Goal: Task Accomplishment & Management: Manage account settings

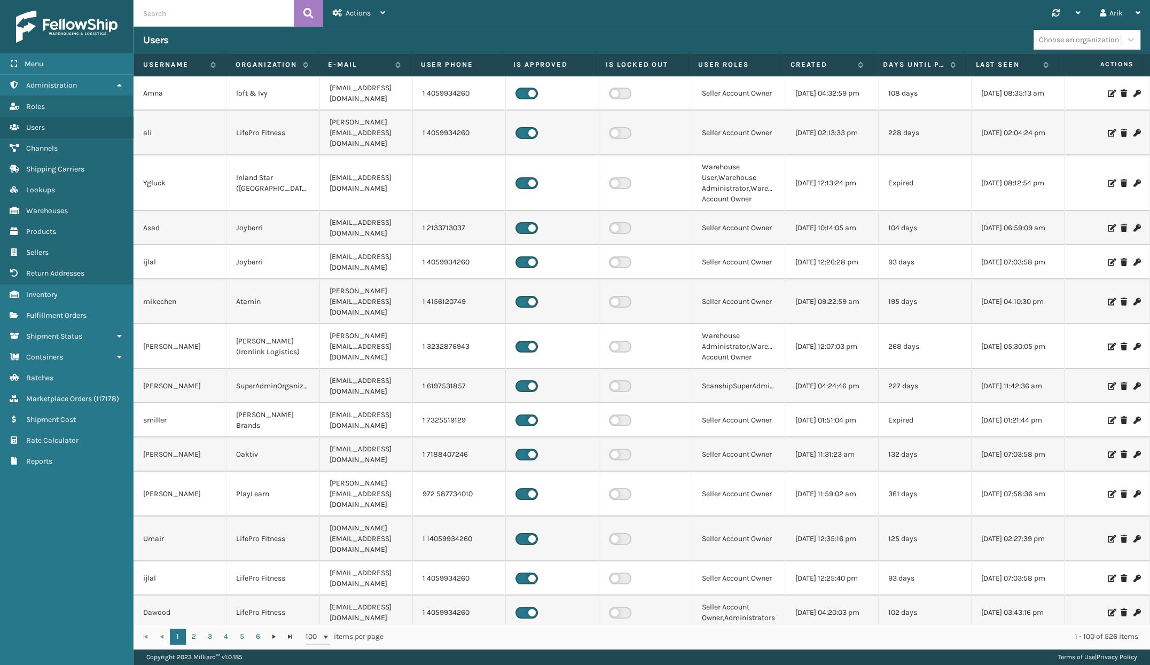
click at [898, 24] on div "Synchronise all channels Arik Log Out" at bounding box center [772, 13] width 755 height 27
click at [45, 154] on link "Channels" at bounding box center [66, 148] width 133 height 21
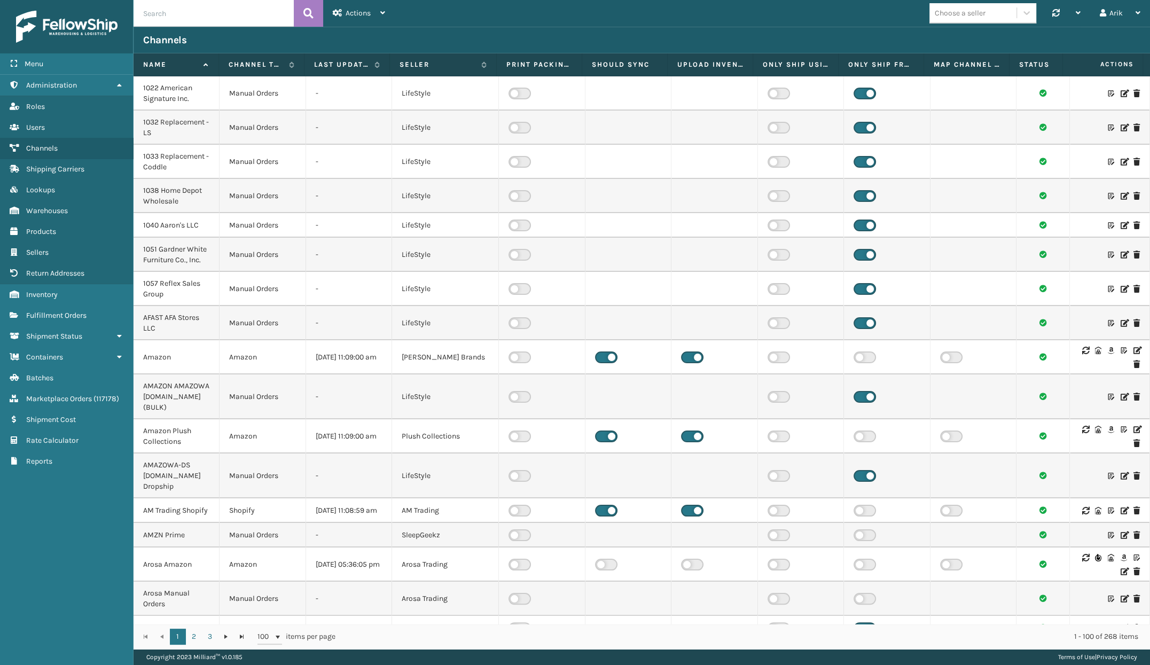
click at [992, 21] on div "Choose a seller" at bounding box center [973, 13] width 87 height 18
click at [949, 178] on div "Emson" at bounding box center [983, 180] width 107 height 20
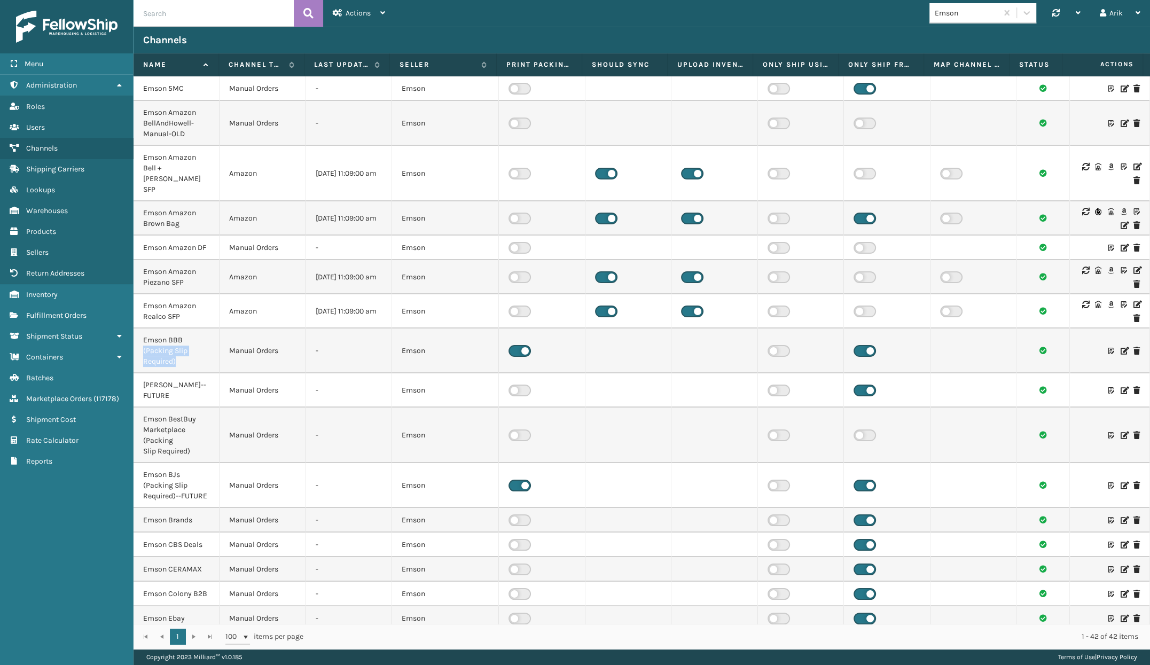
drag, startPoint x: 141, startPoint y: 331, endPoint x: 187, endPoint y: 337, distance: 46.8
click at [187, 337] on td "Emson BBB (Packing Slip Required)" at bounding box center [177, 351] width 86 height 45
copy div "(Packing Slip Required)"
click at [519, 430] on label at bounding box center [520, 436] width 22 height 12
click at [516, 430] on input "checkbox" at bounding box center [512, 433] width 7 height 7
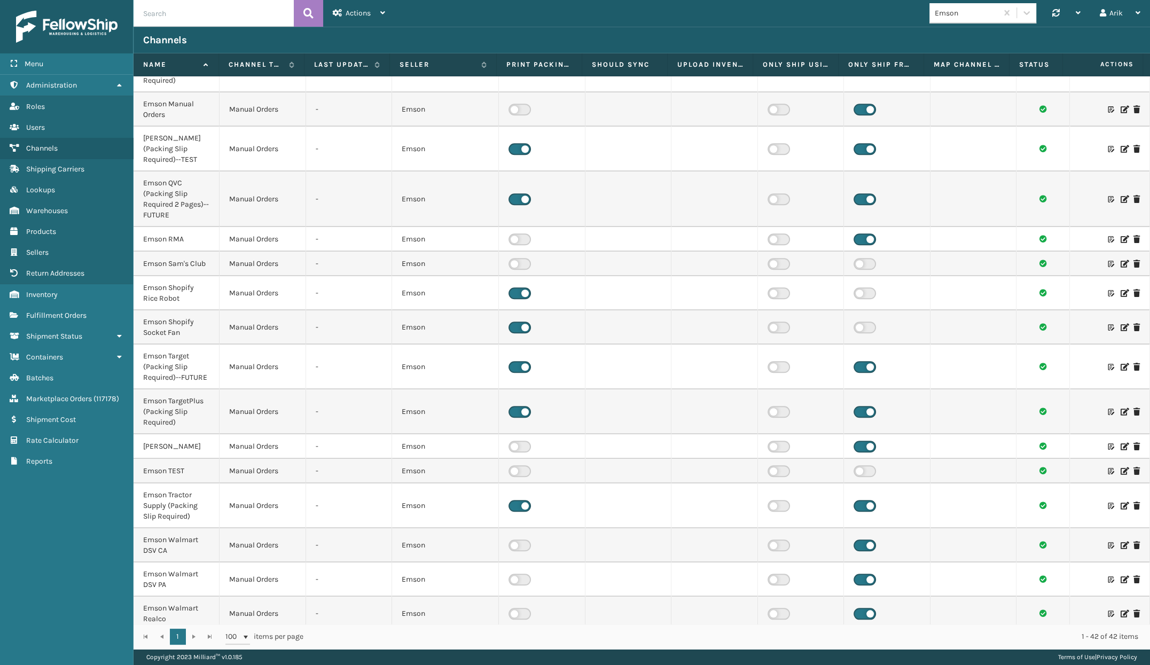
scroll to position [966, 0]
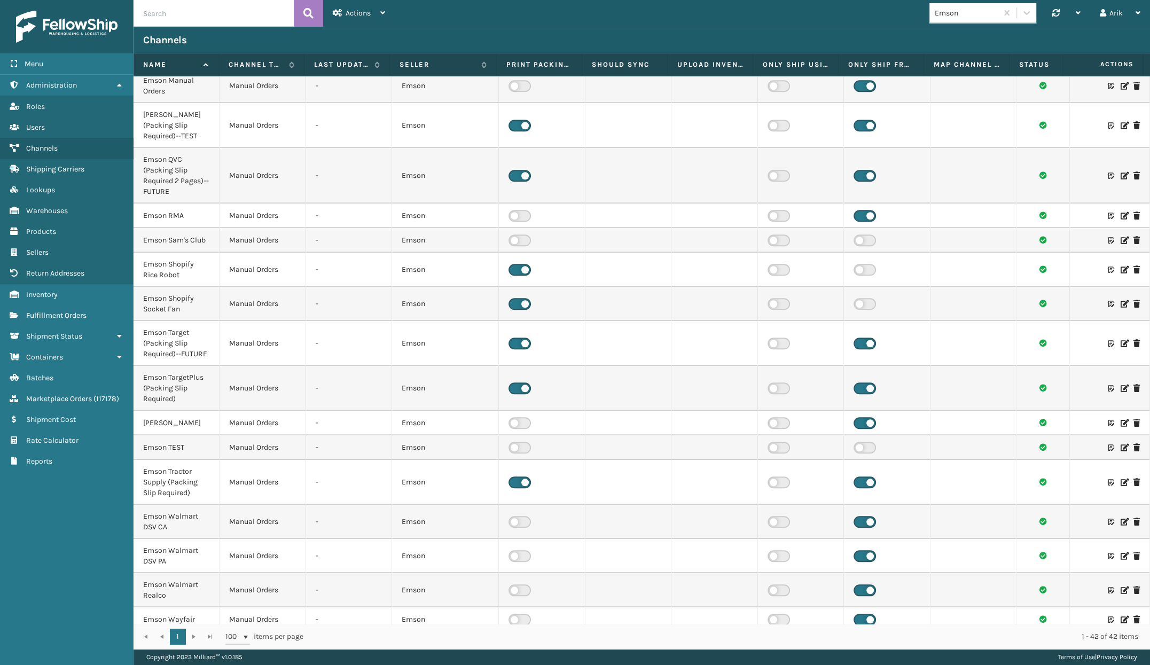
click at [1121, 266] on icon at bounding box center [1124, 269] width 6 height 7
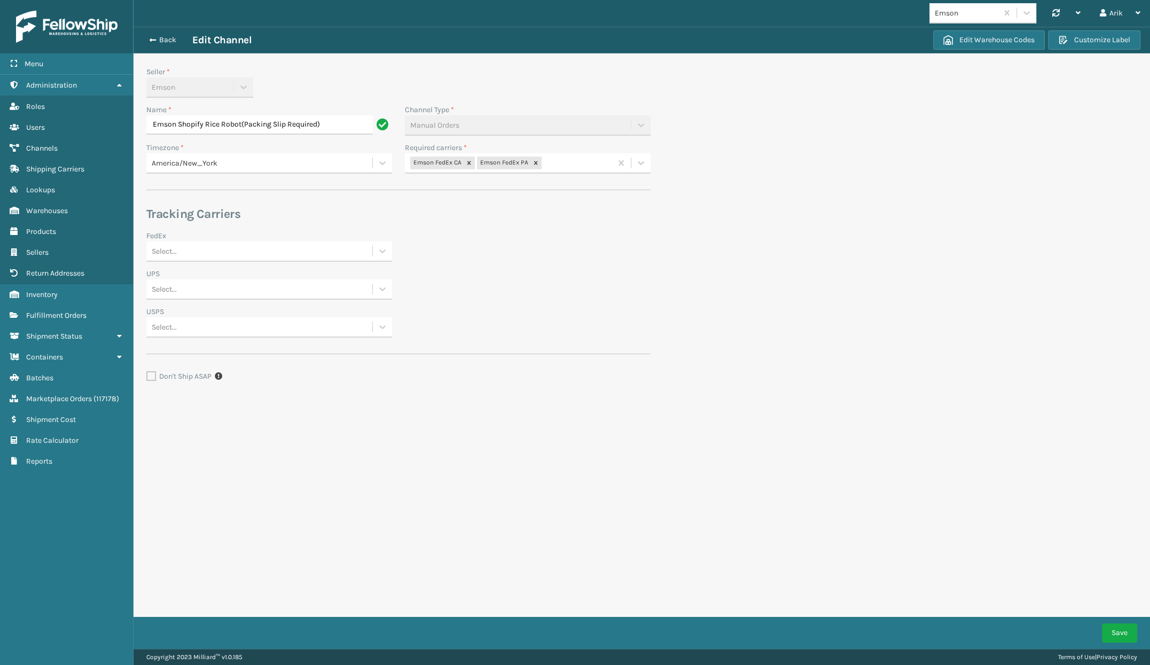
click at [241, 123] on input "Emson Shopify Rice Robot(Packing Slip Required)" at bounding box center [259, 124] width 227 height 19
type input "Emson Shopify Rice Robot (Packing Slip Required)"
click button "Save" at bounding box center [1119, 632] width 35 height 19
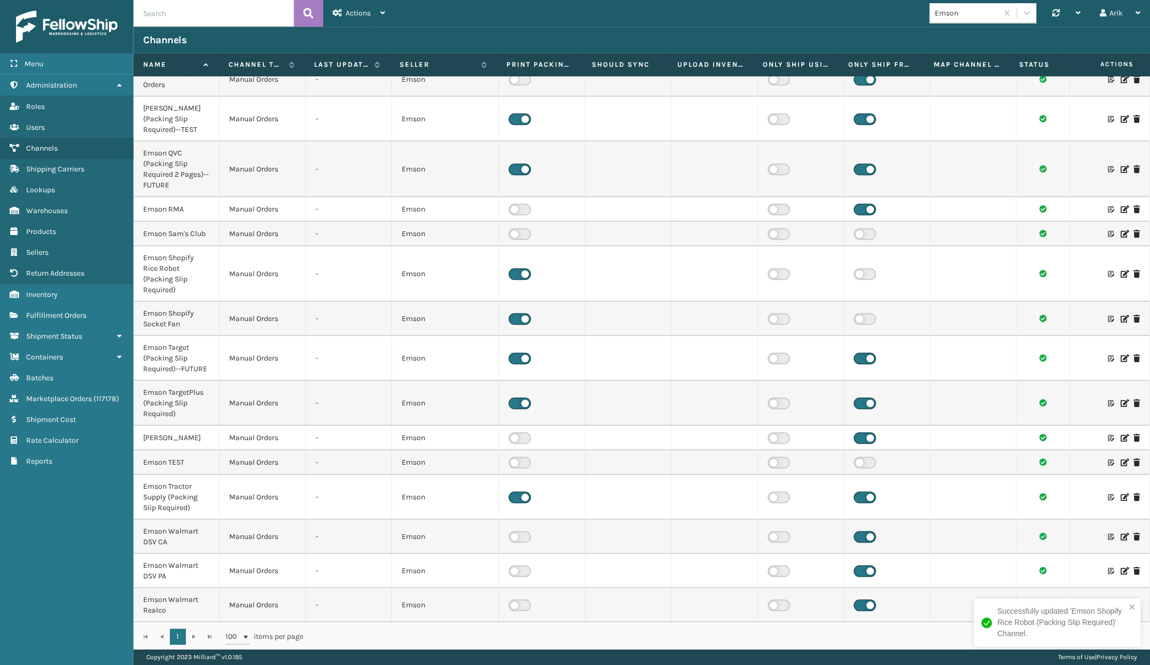
scroll to position [987, 0]
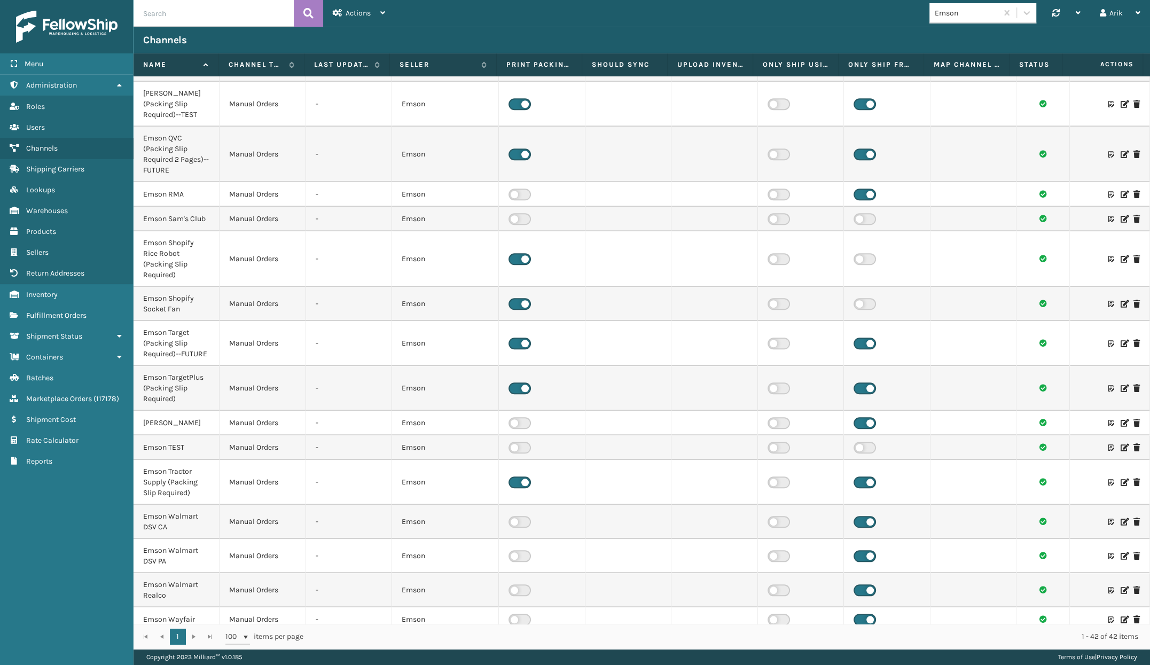
click at [240, 366] on td "Manual Orders" at bounding box center [263, 388] width 86 height 45
click at [862, 298] on label at bounding box center [865, 304] width 22 height 12
click at [861, 298] on input "checkbox" at bounding box center [857, 301] width 7 height 7
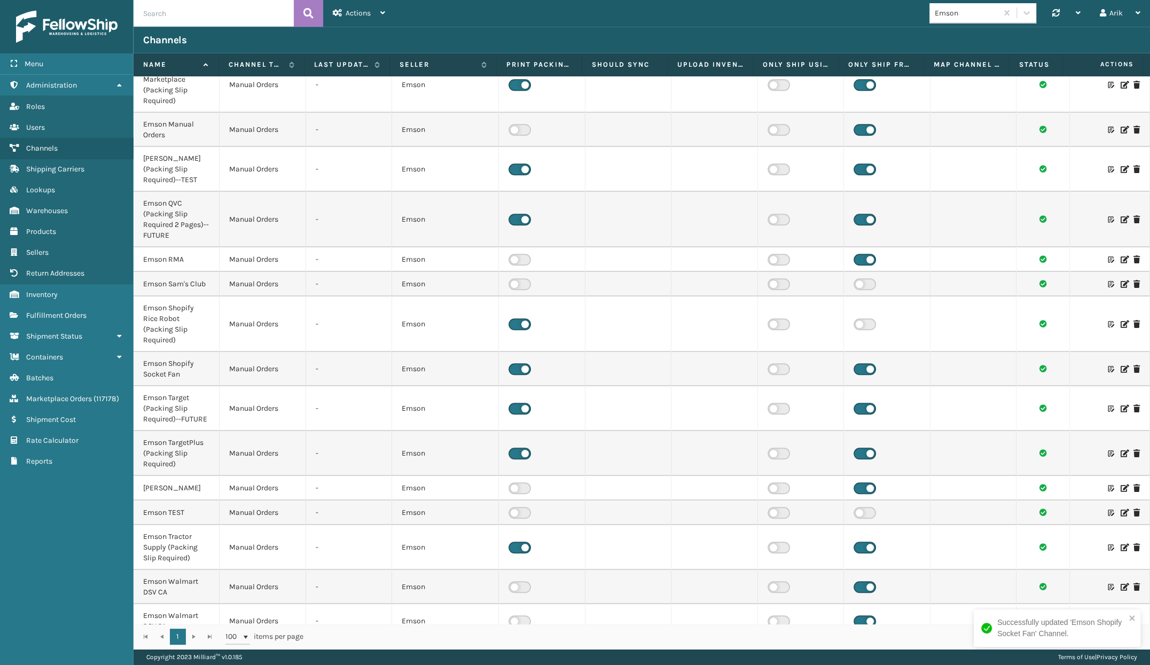
scroll to position [923, 0]
click at [863, 278] on label at bounding box center [865, 284] width 22 height 12
click at [861, 278] on input "checkbox" at bounding box center [857, 281] width 7 height 7
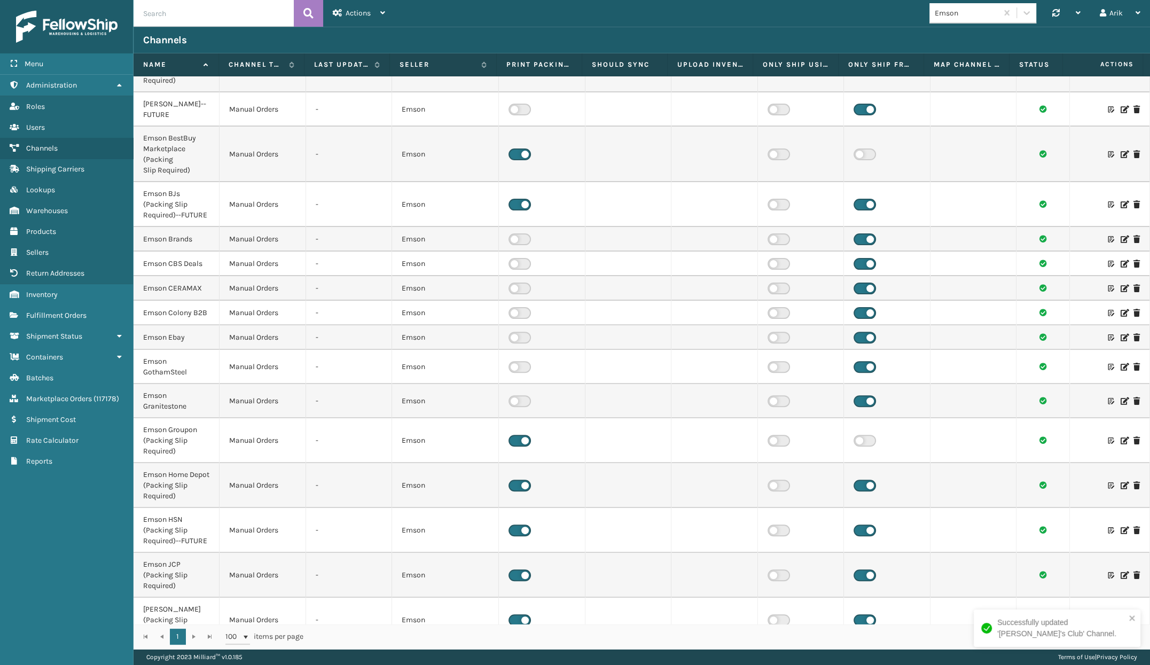
scroll to position [340, 0]
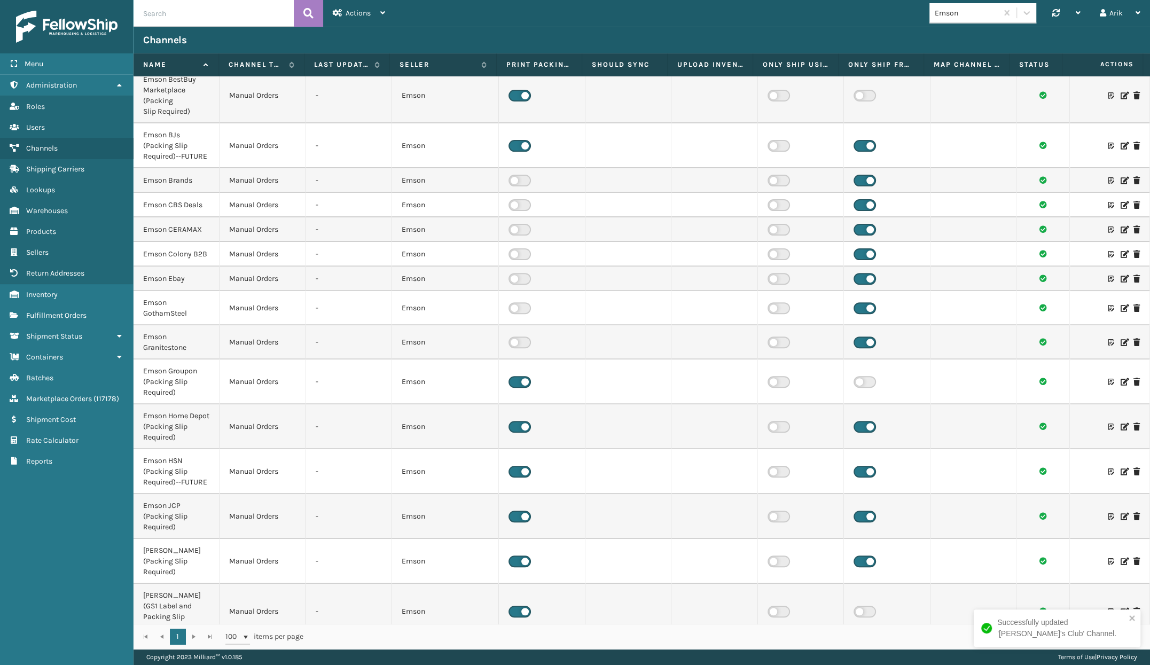
click at [856, 376] on label at bounding box center [865, 382] width 22 height 12
click at [856, 376] on input "checkbox" at bounding box center [857, 379] width 7 height 7
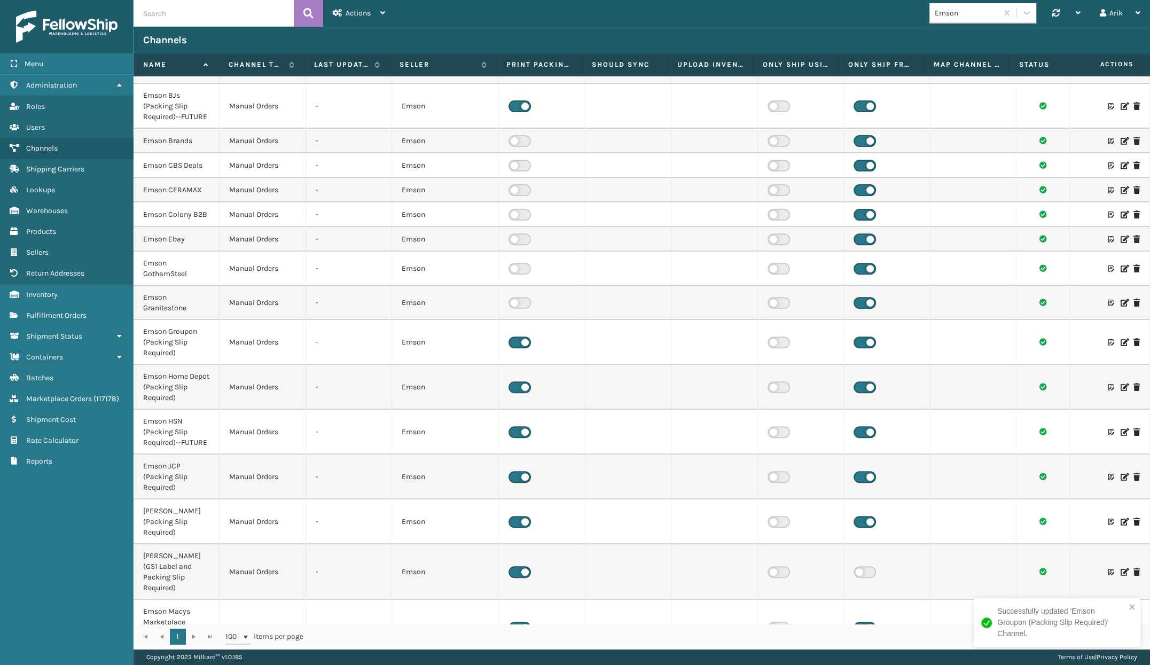
scroll to position [437, 0]
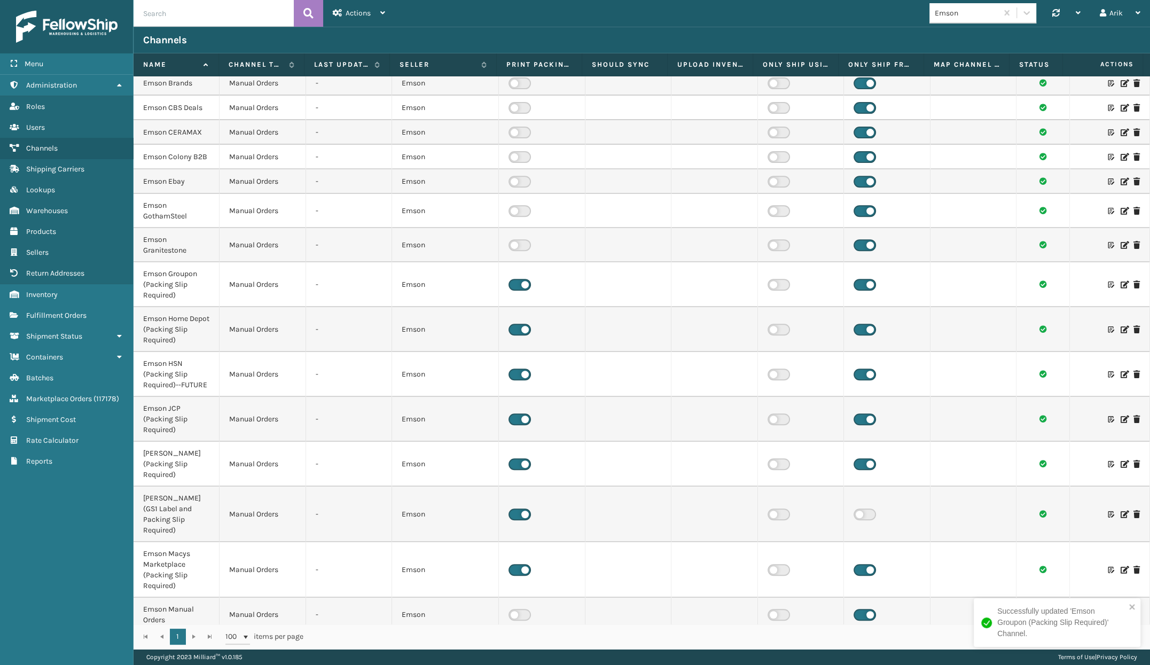
click at [860, 509] on label at bounding box center [865, 515] width 22 height 12
click at [860, 509] on input "checkbox" at bounding box center [857, 512] width 7 height 7
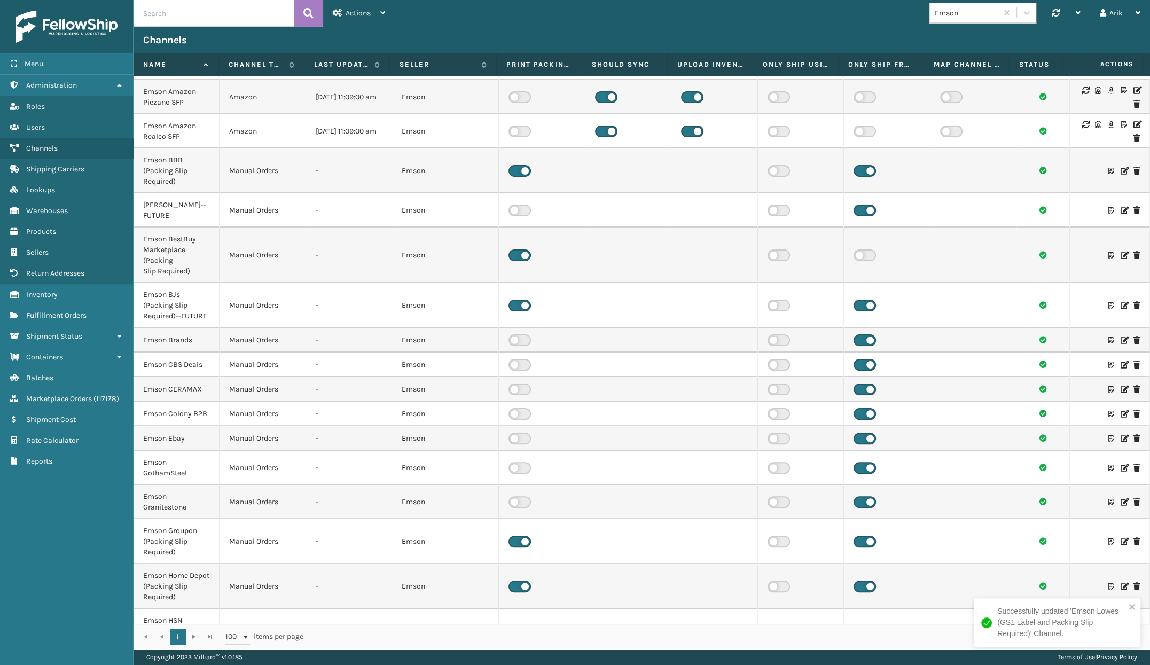
scroll to position [243, 0]
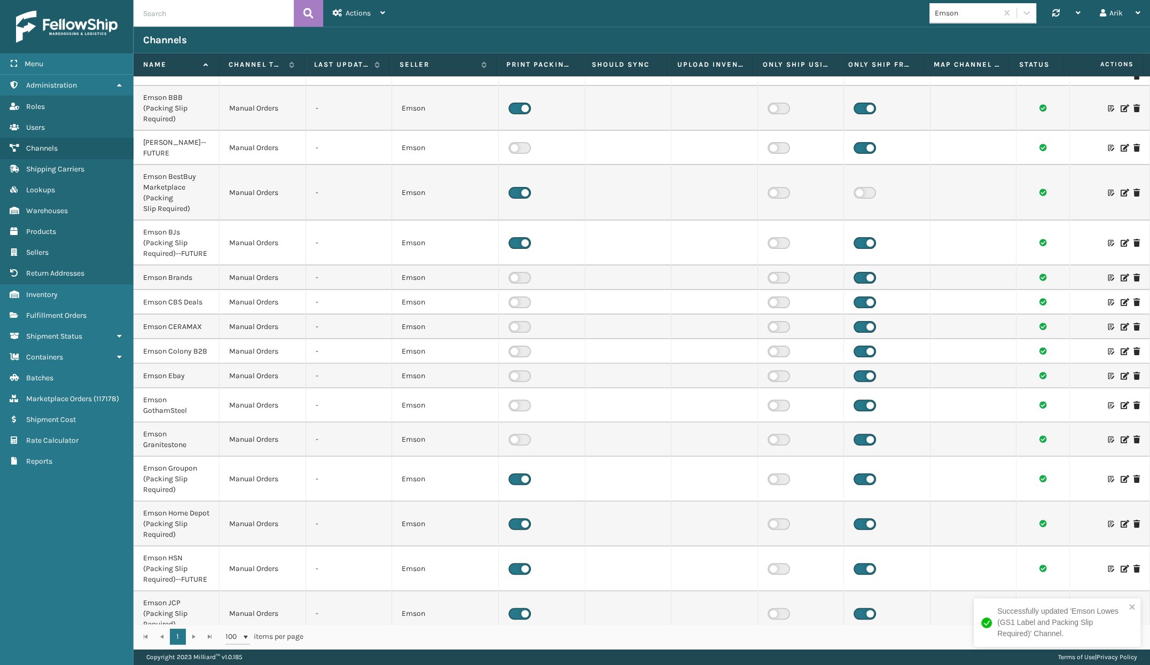
click at [867, 187] on label at bounding box center [865, 193] width 22 height 12
click at [861, 187] on input "checkbox" at bounding box center [857, 190] width 7 height 7
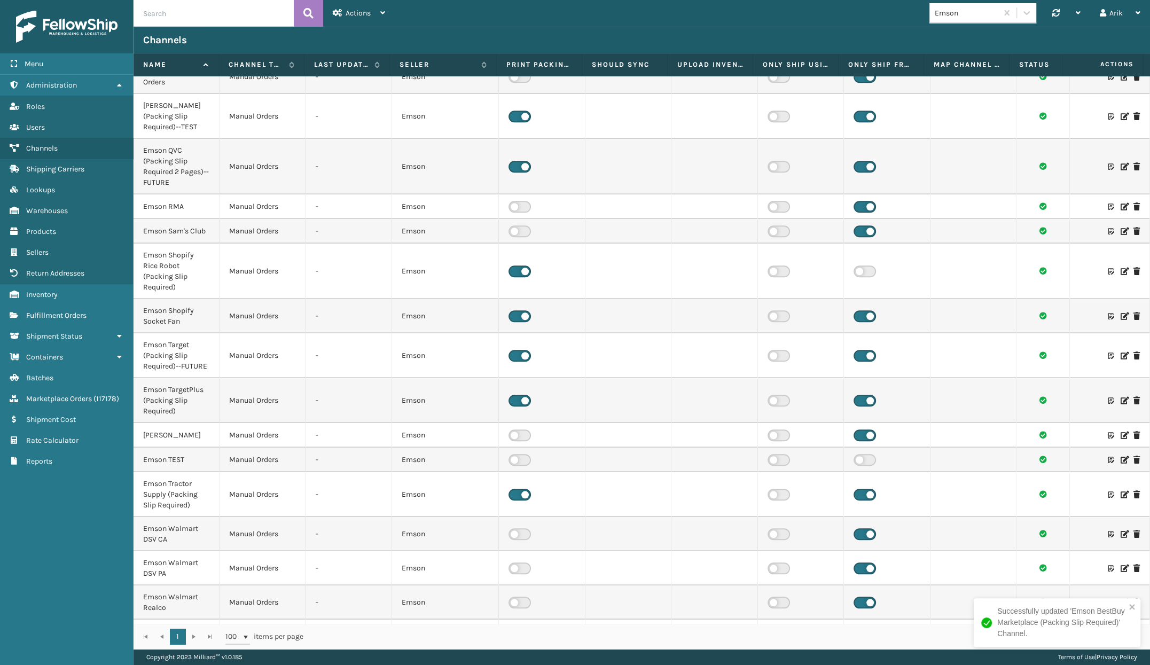
scroll to position [987, 0]
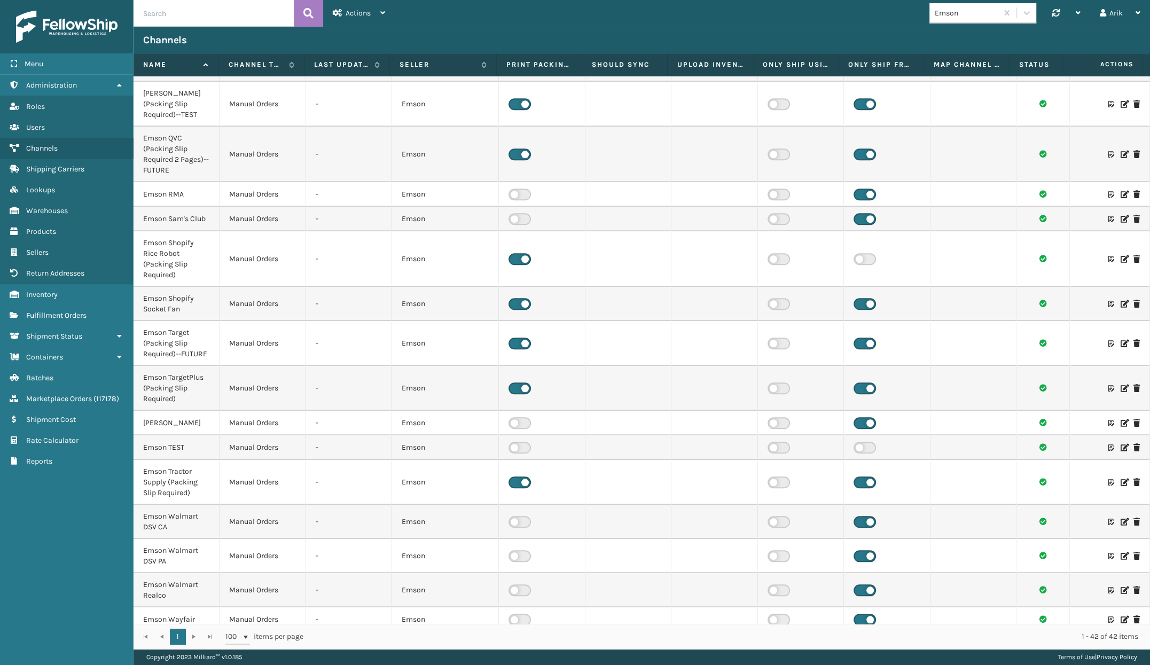
click at [860, 253] on label at bounding box center [865, 259] width 22 height 12
click at [860, 253] on input "checkbox" at bounding box center [857, 256] width 7 height 7
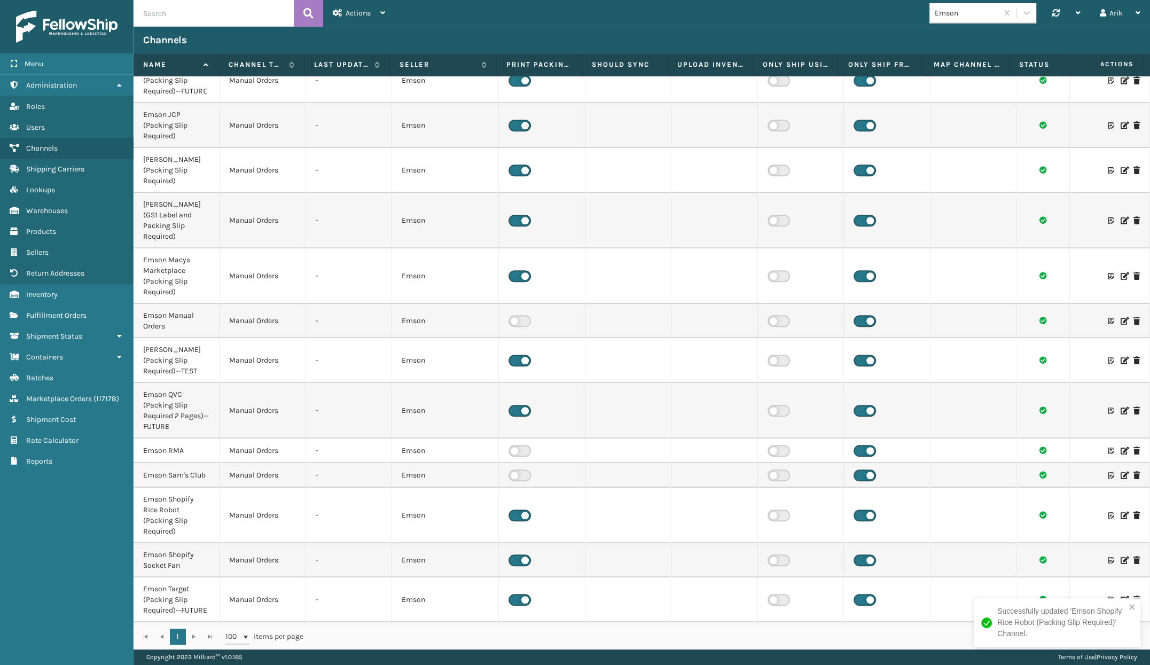
scroll to position [825, 0]
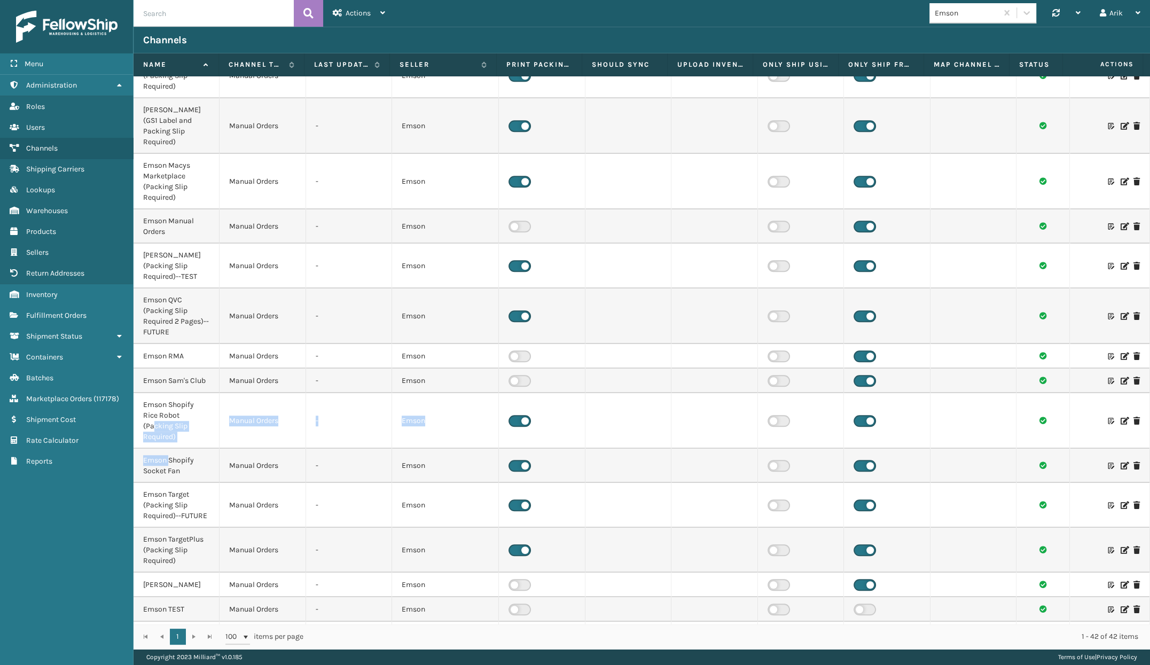
drag, startPoint x: 153, startPoint y: 391, endPoint x: 173, endPoint y: 430, distance: 44.2
click at [173, 430] on tbody "Emson 5MC Manual Orders - Emson Emson Amazon BellAndHowell-Manual-OLD Manual Or…" at bounding box center [642, 34] width 1017 height 1567
click at [1121, 462] on icon at bounding box center [1124, 465] width 6 height 7
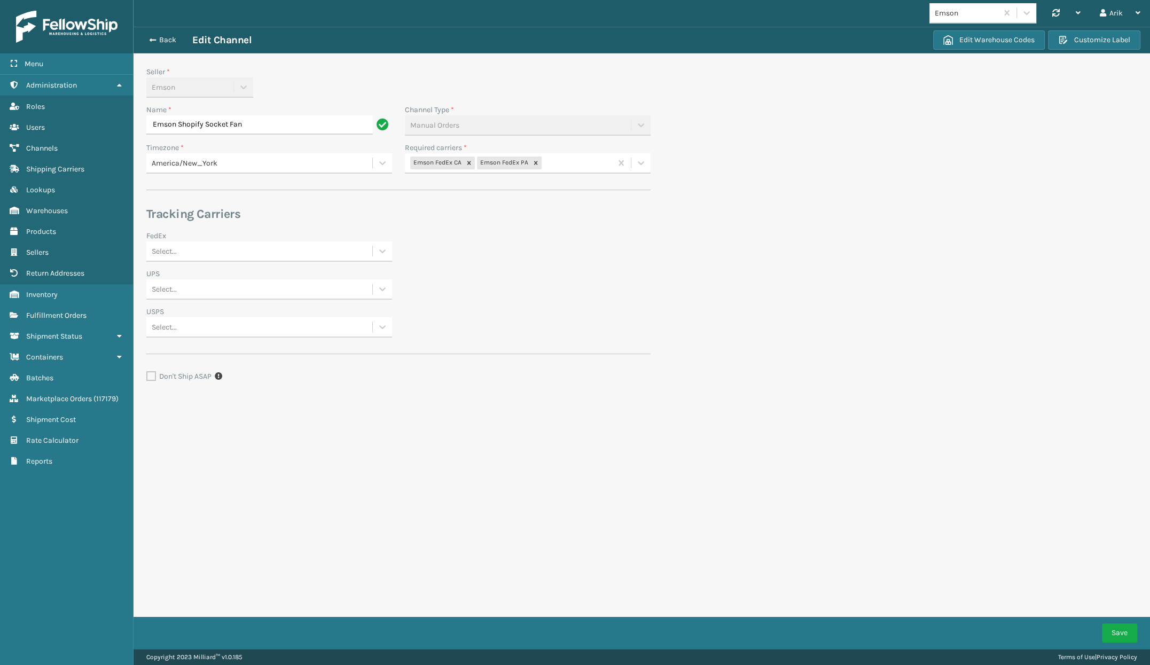
type input "Emson Shopify Socket Fan (Packing Slip Required)"
click button "Save" at bounding box center [1119, 632] width 35 height 19
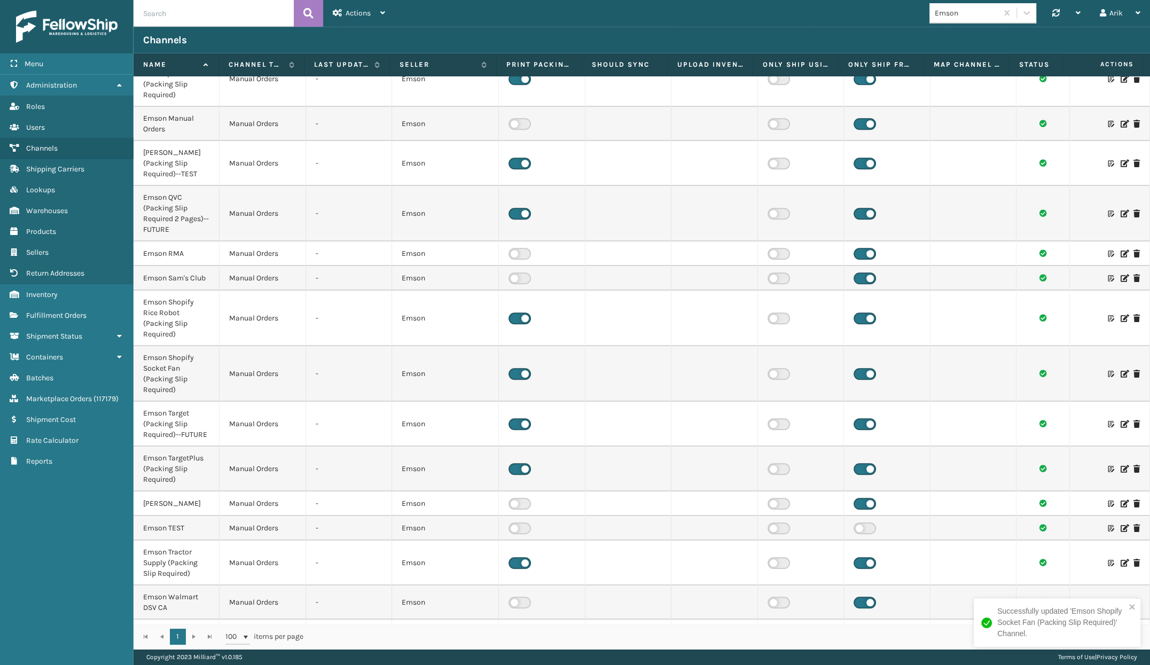
scroll to position [1009, 0]
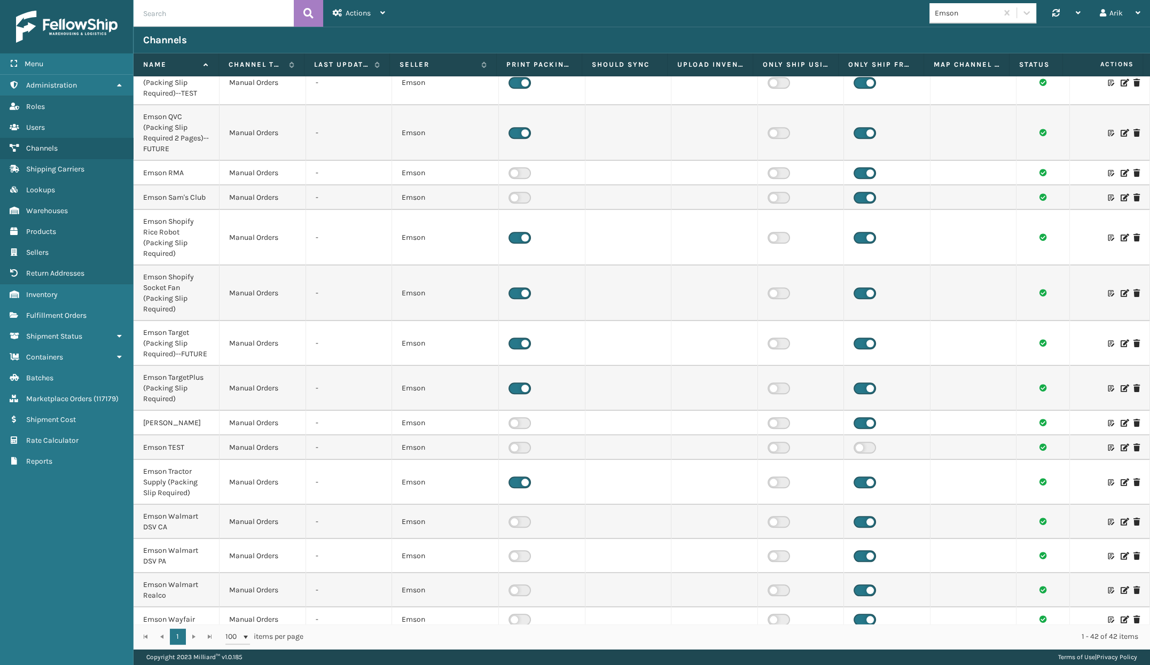
click at [815, 12] on div "Emson Synchronise all channels Arik Log Out" at bounding box center [772, 13] width 755 height 27
